Goal: Find specific page/section: Find specific page/section

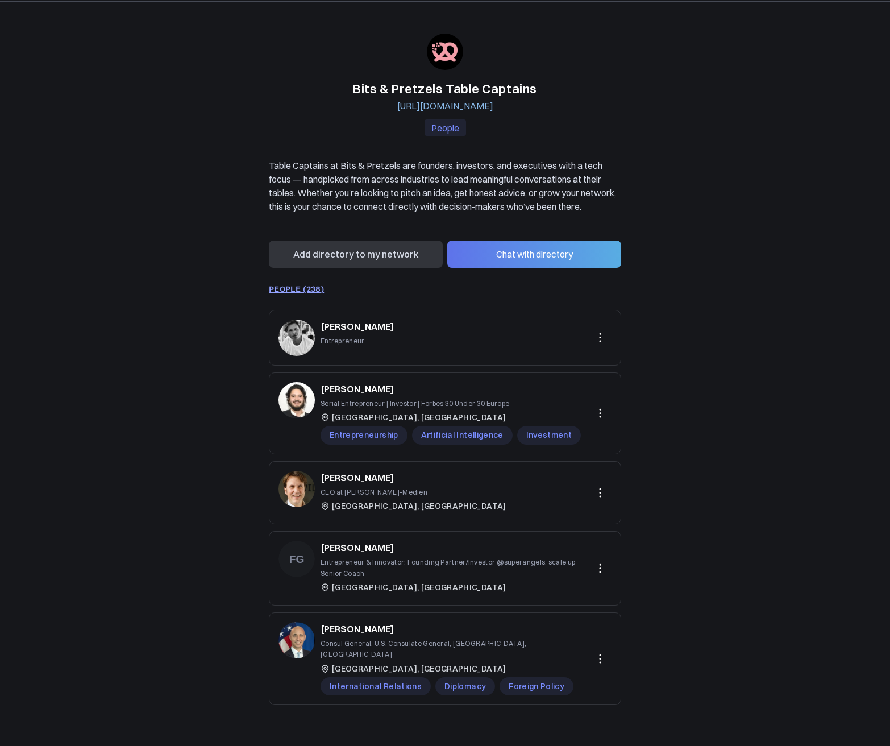
scroll to position [36, 0]
click at [288, 293] on link "PEOPLE (238)" at bounding box center [296, 288] width 55 height 9
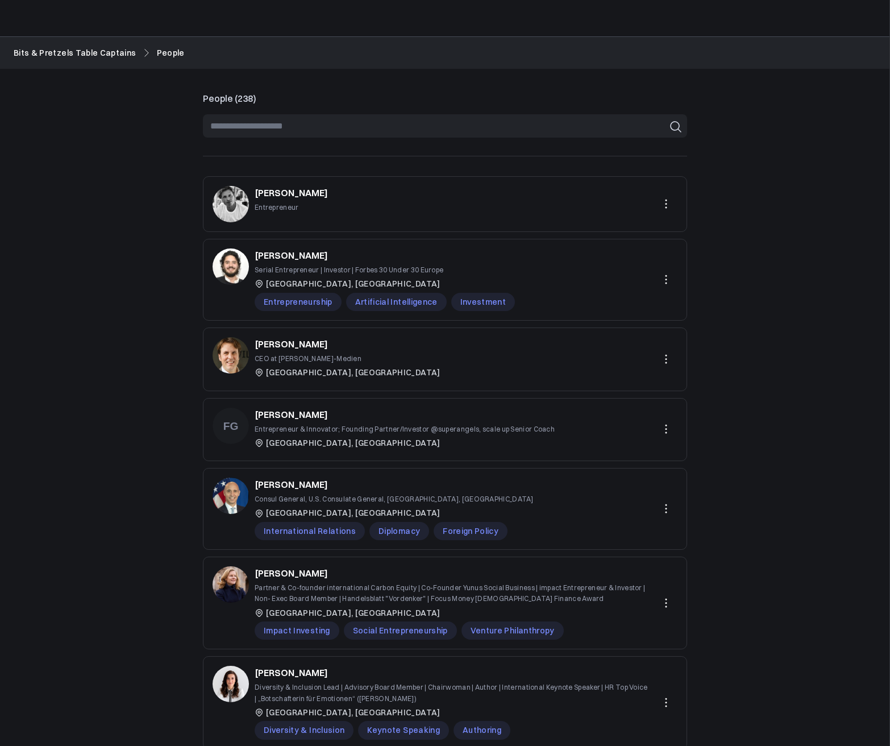
click at [301, 128] on input at bounding box center [445, 125] width 484 height 23
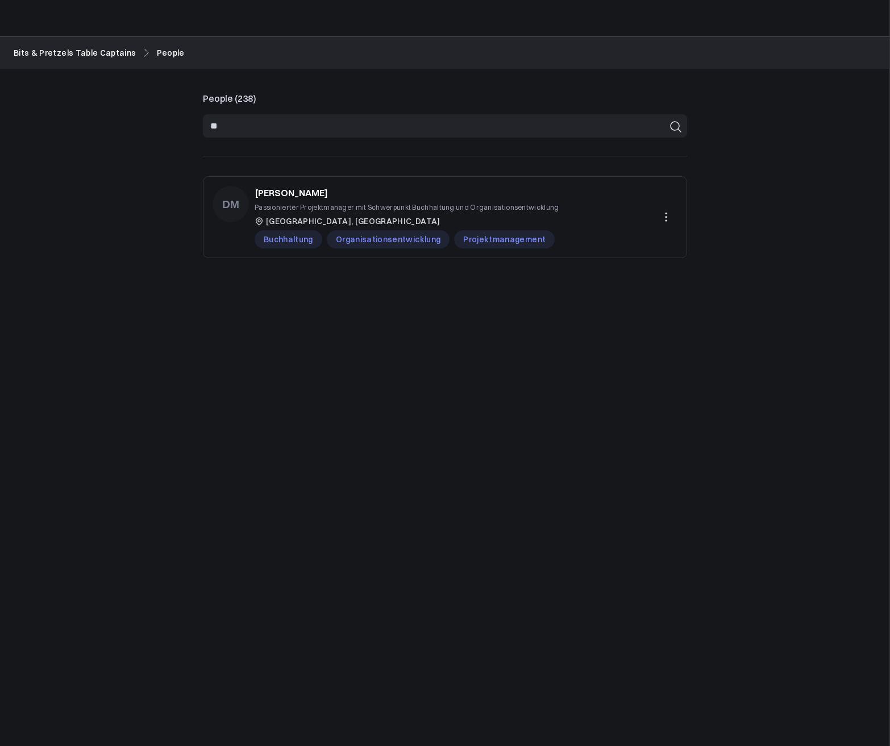
type input "*"
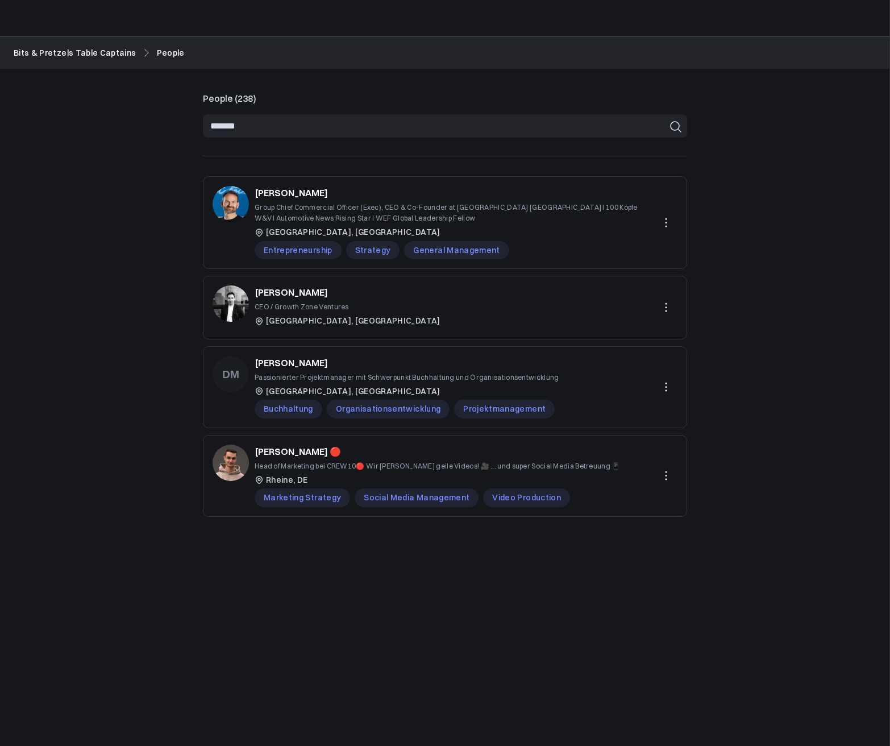
type input "*******"
click at [668, 385] on icon at bounding box center [666, 387] width 14 height 14
click at [622, 407] on li "View profile" at bounding box center [627, 415] width 102 height 20
click at [84, 53] on link "Bits & Pretzels Table Captains" at bounding box center [75, 53] width 123 height 13
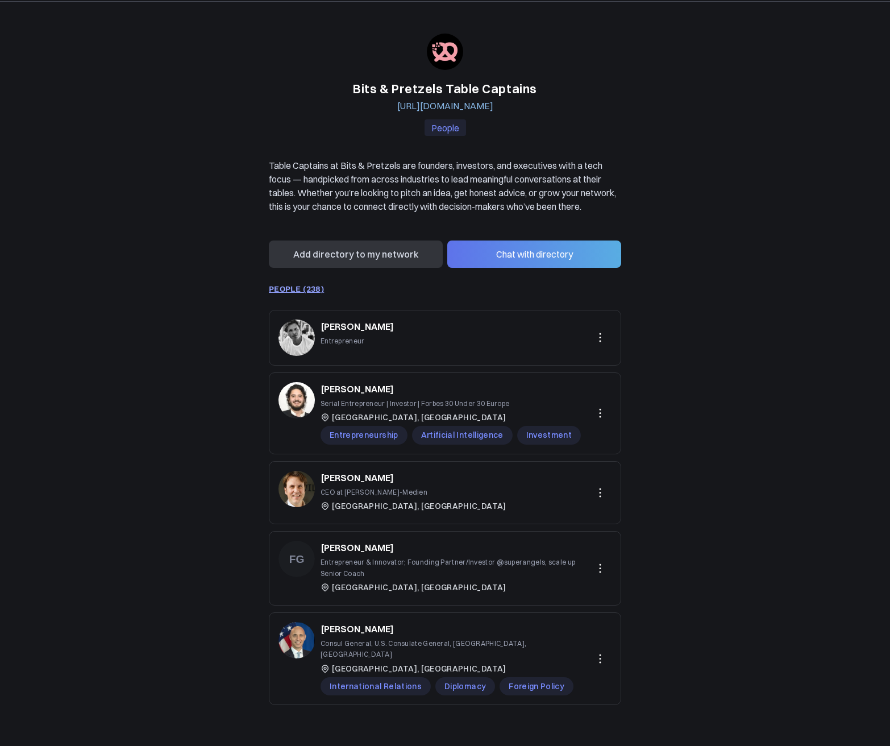
scroll to position [36, 0]
